Goal: Information Seeking & Learning: Find specific page/section

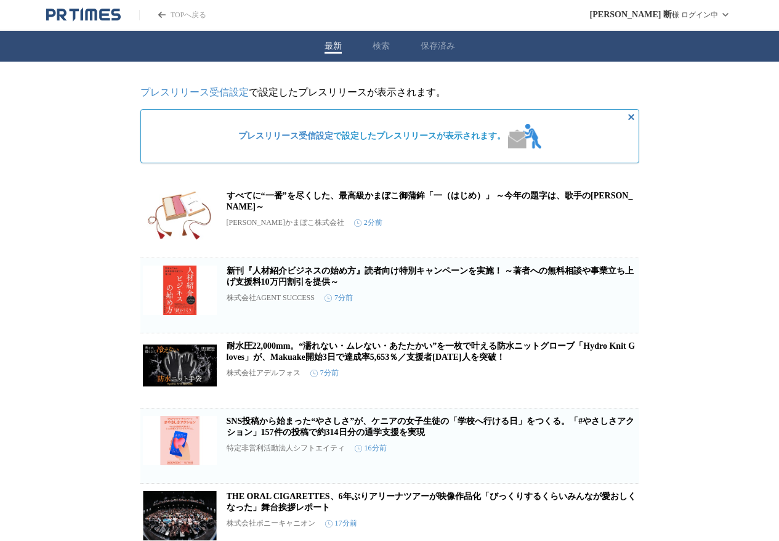
click at [441, 47] on button "保存済み" at bounding box center [438, 46] width 34 height 11
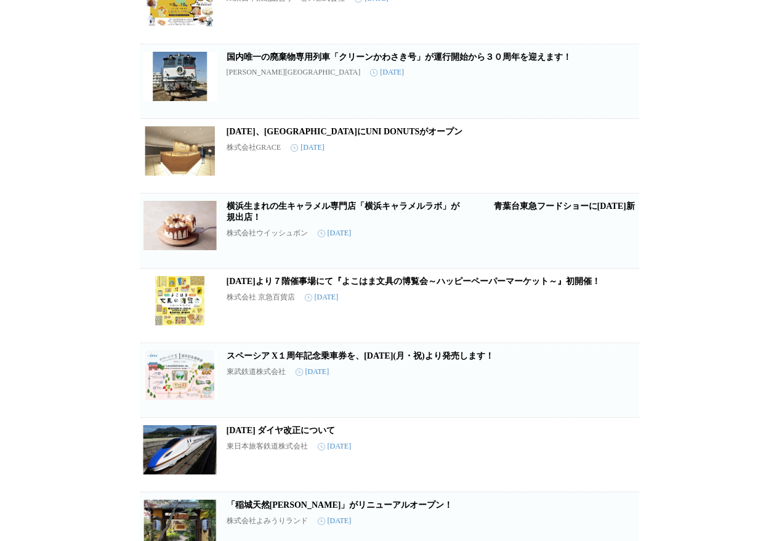
scroll to position [270, 0]
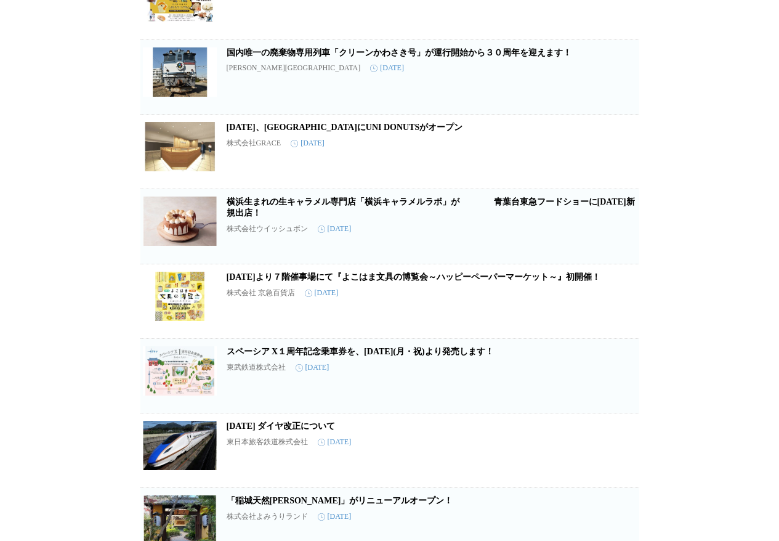
click at [627, 239] on button "保存を解除" at bounding box center [619, 243] width 39 height 39
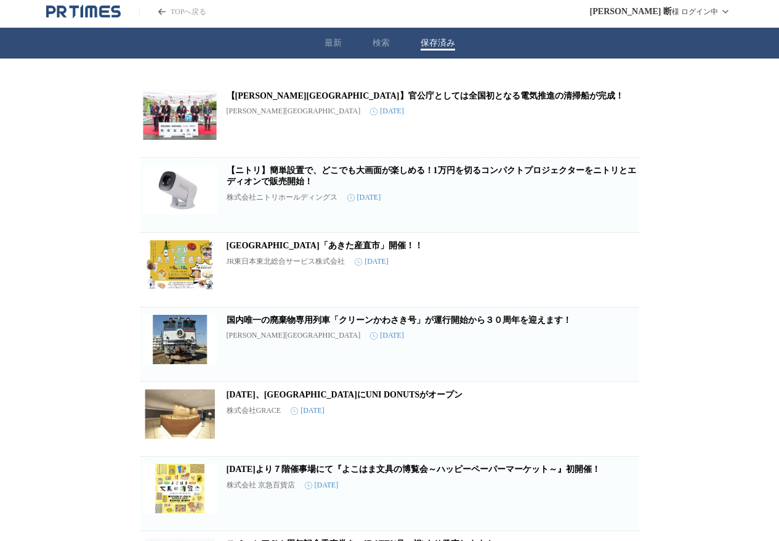
scroll to position [0, 0]
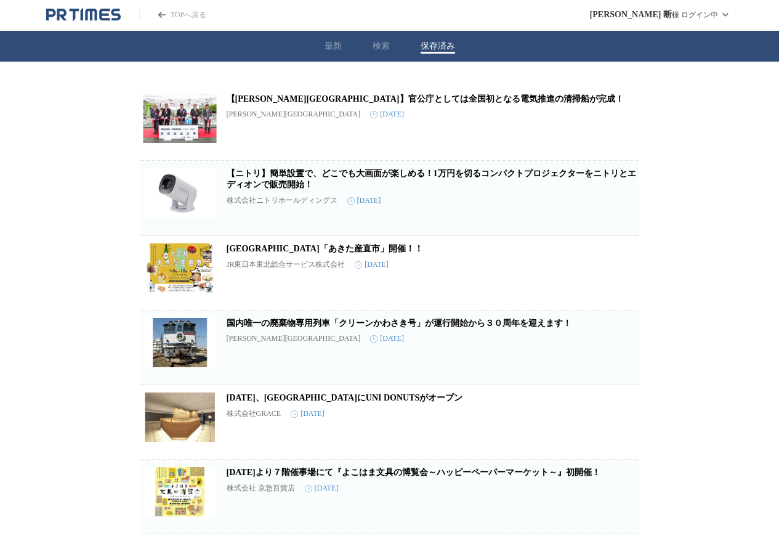
click at [618, 283] on icon "button" at bounding box center [619, 277] width 9 height 11
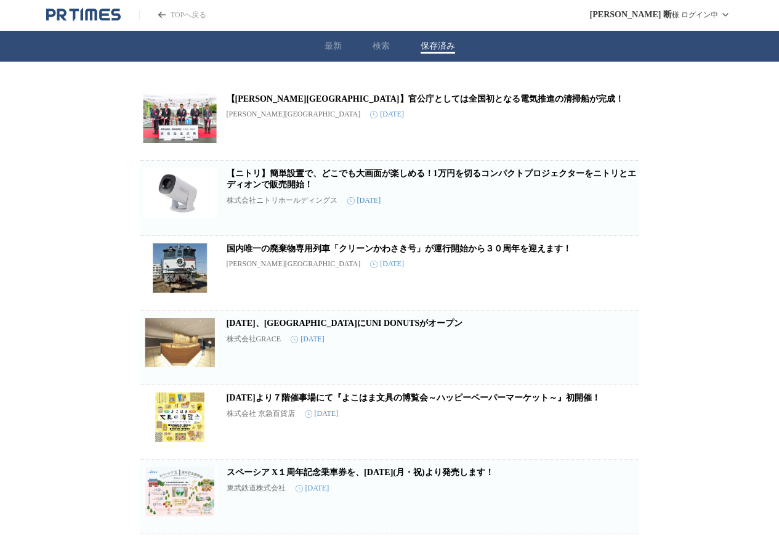
click at [380, 44] on button "検索" at bounding box center [381, 46] width 17 height 11
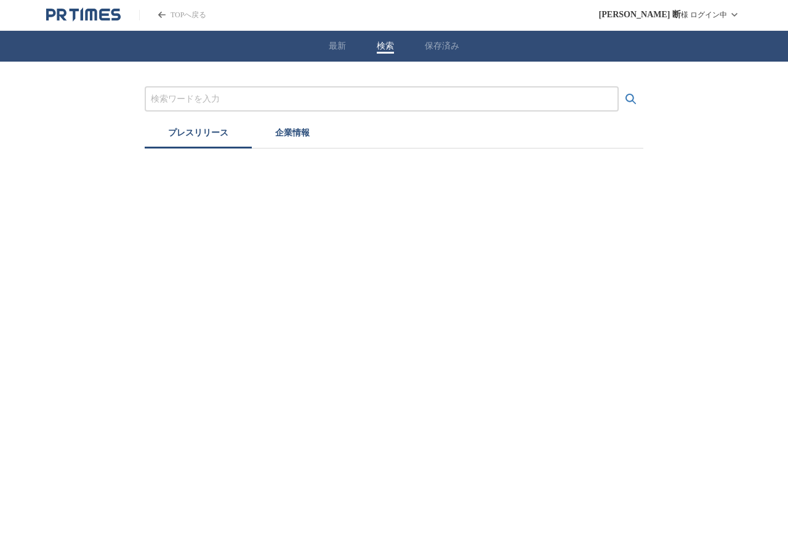
click at [305, 95] on input "プレスリリースおよび企業を検索する" at bounding box center [382, 99] width 462 height 14
click at [619, 87] on button "検索する" at bounding box center [631, 99] width 25 height 25
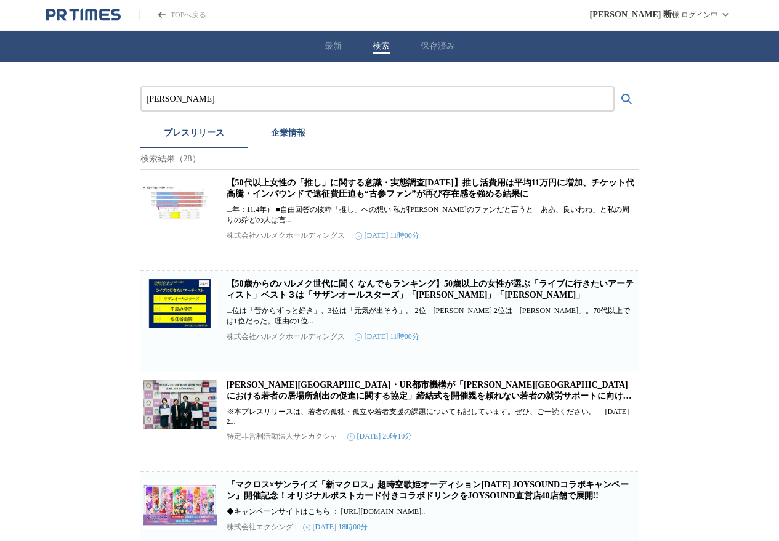
paste input "[PHONE_NUMBER]"
drag, startPoint x: 220, startPoint y: 99, endPoint x: 99, endPoint y: 94, distance: 121.4
drag, startPoint x: 236, startPoint y: 97, endPoint x: 96, endPoint y: 96, distance: 140.4
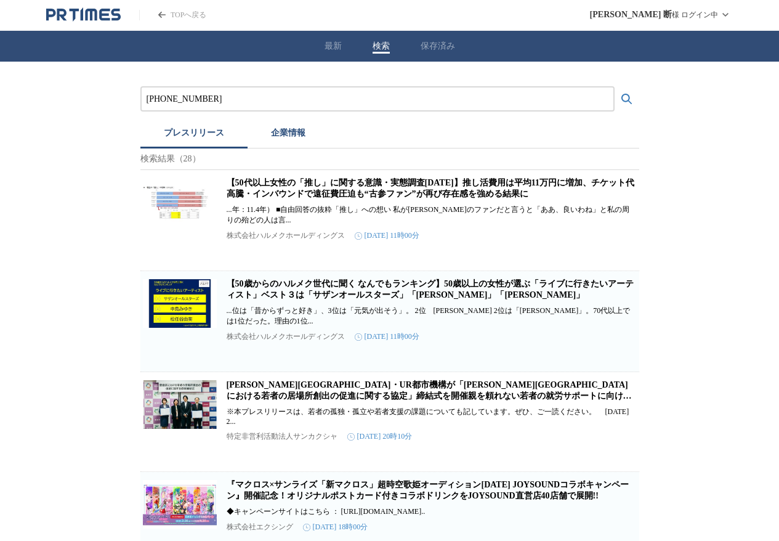
paste input "丸与工芸"
type input "丸与工芸"
click at [615, 87] on button "検索する" at bounding box center [627, 99] width 25 height 25
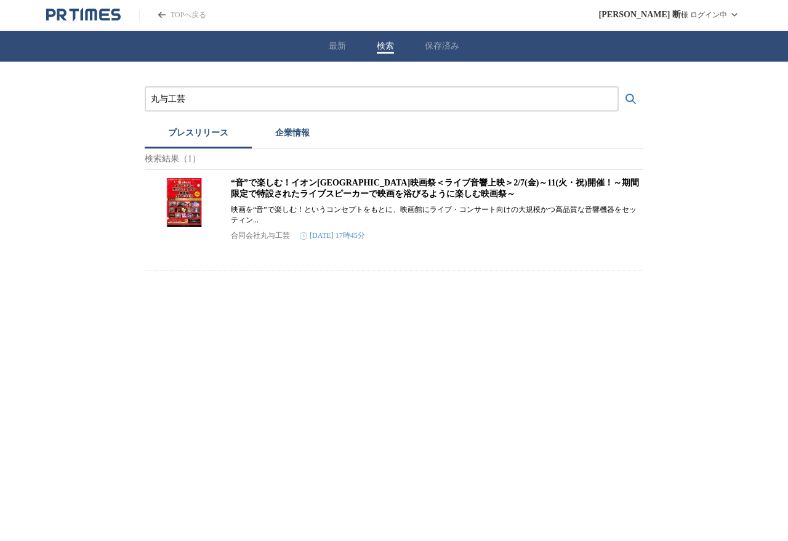
click at [267, 241] on p "合同会社丸与工芸" at bounding box center [260, 235] width 59 height 10
click at [296, 198] on link "“音”で楽しむ！イオン[GEOGRAPHIC_DATA]映画祭＜ライブ音響上映＞2/7(金)～11(火・祝)開催！～期間限定で特設されたライブスピーカーで映画…" at bounding box center [435, 188] width 408 height 20
